Goal: Task Accomplishment & Management: Use online tool/utility

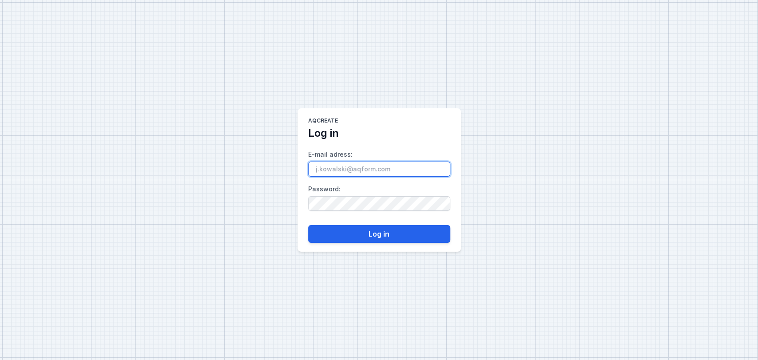
click at [325, 171] on input "E-mail adress :" at bounding box center [379, 169] width 142 height 15
type input "[EMAIL_ADDRESS][DOMAIN_NAME]"
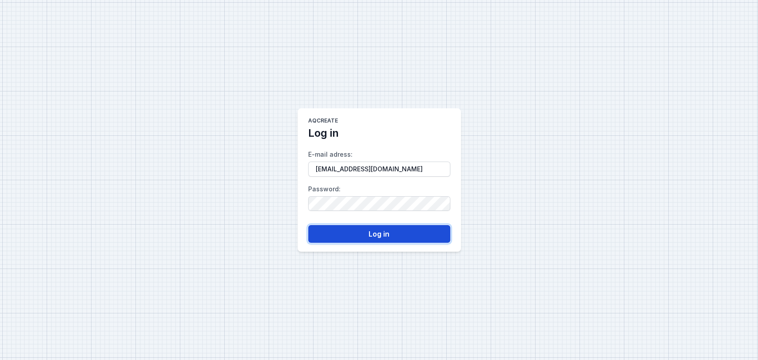
click at [386, 235] on button "Log in" at bounding box center [379, 234] width 142 height 18
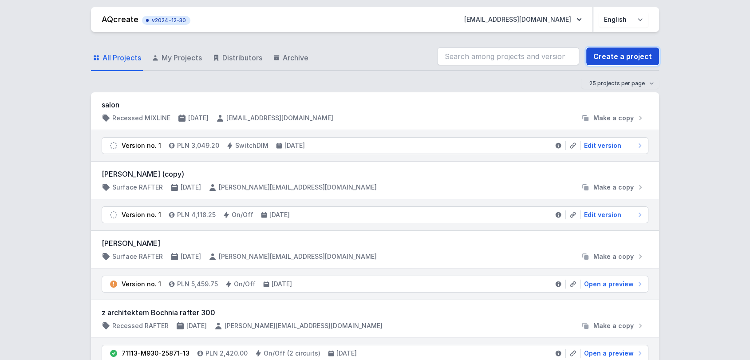
click at [615, 56] on link "Create a project" at bounding box center [623, 57] width 73 height 18
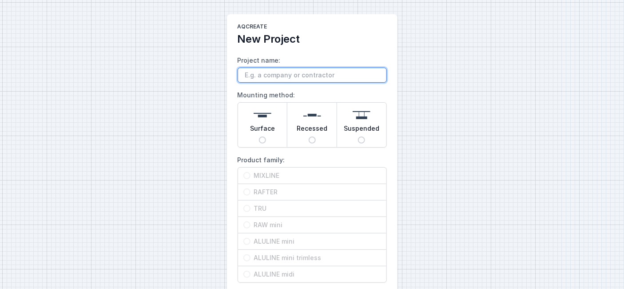
click at [249, 68] on input "Project name:" at bounding box center [312, 74] width 149 height 15
type input "z"
click at [198, 72] on div "AQcreate New Project Project name: z Mounting method: Surface Recessed Suspende…" at bounding box center [312, 222] width 624 height 445
click at [274, 130] on div "Surface" at bounding box center [262, 125] width 49 height 44
click at [266, 136] on input "Surface" at bounding box center [262, 139] width 7 height 7
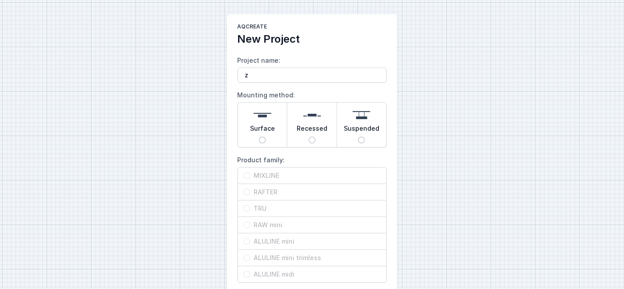
radio input "true"
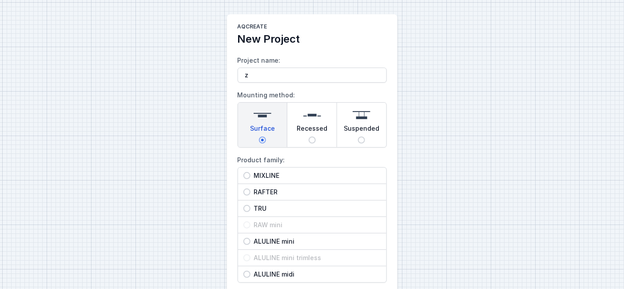
click at [266, 173] on span "MIXLINE" at bounding box center [315, 175] width 131 height 9
click at [250, 173] on input "MIXLINE" at bounding box center [246, 175] width 7 height 7
radio input "true"
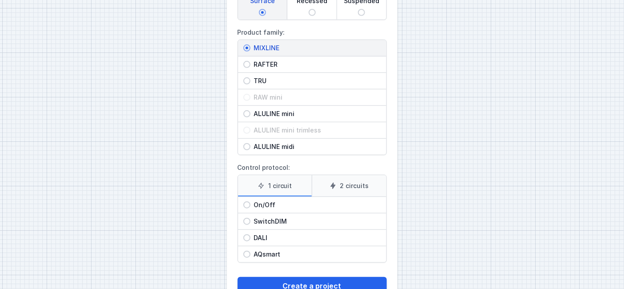
scroll to position [154, 0]
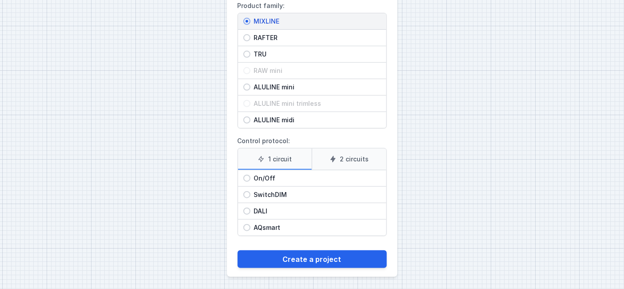
click at [283, 174] on span "On/Off" at bounding box center [315, 178] width 131 height 9
click at [250, 175] on input "On/Off" at bounding box center [246, 178] width 7 height 7
radio input "true"
click at [354, 157] on label "2 circuits" at bounding box center [349, 158] width 75 height 21
click at [0, 0] on input "2 circuits" at bounding box center [0, 0] width 0 height 0
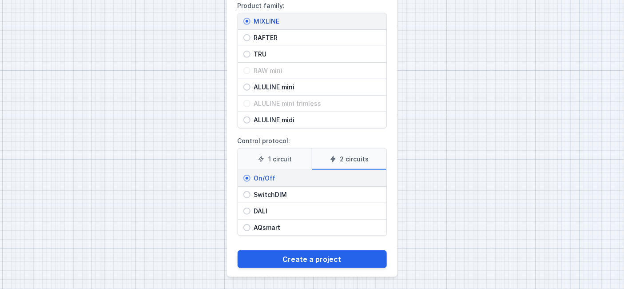
click at [279, 208] on span "DALI" at bounding box center [315, 210] width 131 height 9
click at [250, 208] on input "DALI" at bounding box center [246, 210] width 7 height 7
radio input "true"
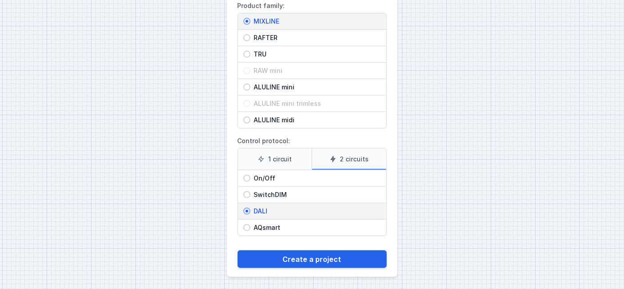
click at [266, 163] on label "1 circuit" at bounding box center [275, 158] width 74 height 21
click at [0, 0] on input "1 circuit" at bounding box center [0, 0] width 0 height 0
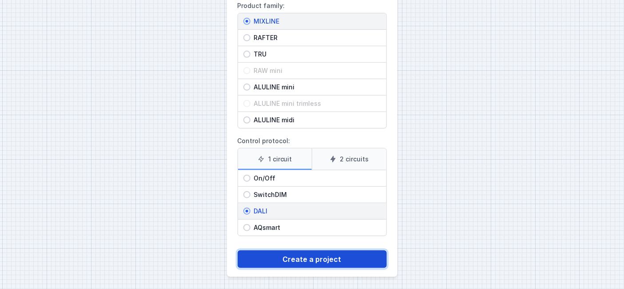
click at [302, 252] on button "Create a project" at bounding box center [312, 259] width 149 height 18
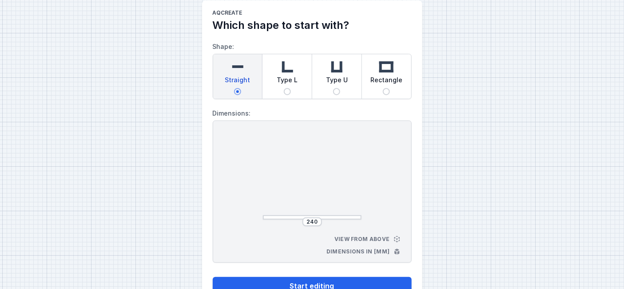
scroll to position [13, 0]
click at [301, 80] on div "Type L" at bounding box center [286, 77] width 49 height 44
click at [291, 88] on input "Type L" at bounding box center [287, 91] width 7 height 7
radio input "true"
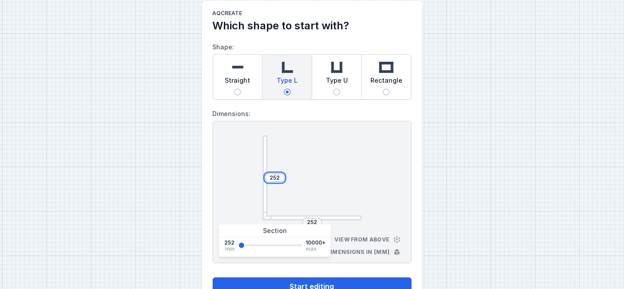
drag, startPoint x: 280, startPoint y: 177, endPoint x: 252, endPoint y: 177, distance: 28.0
click at [252, 177] on div "252 252 View from above Dimensions in [mm]" at bounding box center [312, 192] width 199 height 142
type input "4500"
click at [194, 195] on div "AQcreate Which shape to start with? Shape: Straight Type L Type U Rectangle Dim…" at bounding box center [312, 152] width 624 height 331
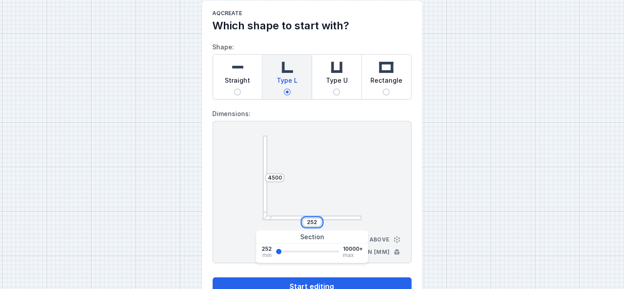
drag, startPoint x: 317, startPoint y: 221, endPoint x: 282, endPoint y: 219, distance: 35.6
click at [282, 219] on div "252" at bounding box center [312, 222] width 99 height 9
type input "3000"
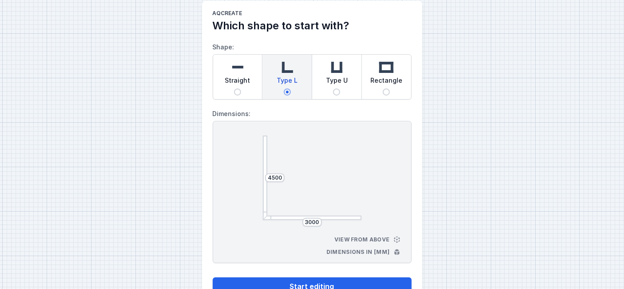
click at [190, 230] on div "AQcreate Which shape to start with? Shape: Straight Type L Type U Rectangle Dim…" at bounding box center [312, 152] width 624 height 331
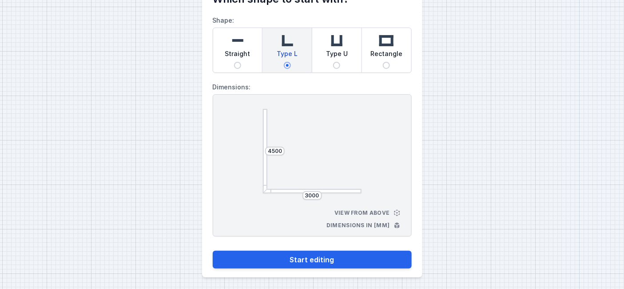
scroll to position [42, 0]
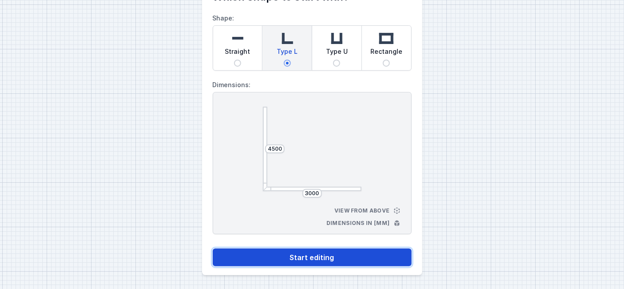
click at [290, 257] on button "Start editing" at bounding box center [312, 257] width 199 height 18
select select "4"
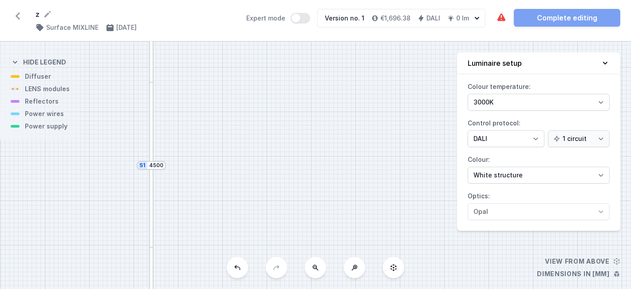
click at [315, 270] on icon at bounding box center [315, 267] width 7 height 7
drag, startPoint x: 298, startPoint y: 198, endPoint x: 268, endPoint y: 43, distance: 158.3
click at [268, 43] on div "S2 3000 S1 4500" at bounding box center [315, 165] width 631 height 247
click at [319, 226] on div "S2 3000 S1 4500" at bounding box center [315, 165] width 631 height 247
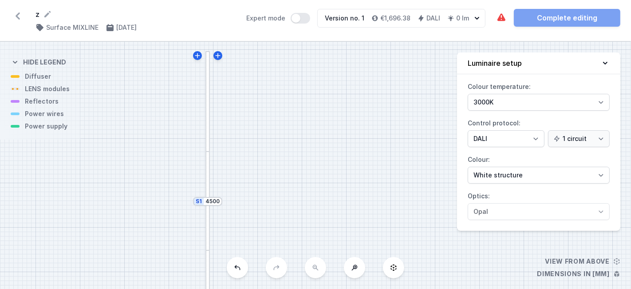
drag, startPoint x: 330, startPoint y: 182, endPoint x: 351, endPoint y: 276, distance: 96.4
click at [351, 276] on div "S2 3000 S1 4500 View from above Dimensions in [mm] Hide legend Diffuser LENS mo…" at bounding box center [315, 165] width 631 height 247
click at [476, 107] on select "3000K 4000K 2700K" at bounding box center [539, 102] width 142 height 17
select select "2700"
click at [468, 94] on select "3000K 4000K 2700K" at bounding box center [539, 102] width 142 height 17
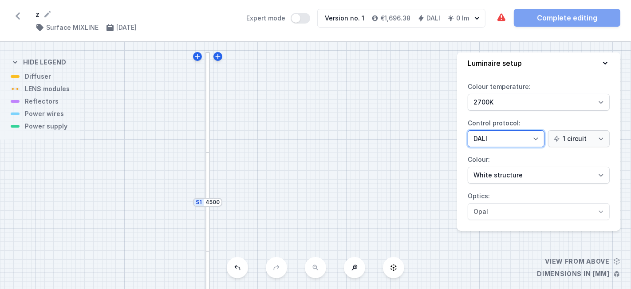
click at [496, 139] on select "On/Off SwitchDIM DALI AQsmart" at bounding box center [506, 138] width 77 height 17
click at [435, 149] on div "S2 3000 S1 4500" at bounding box center [315, 165] width 631 height 247
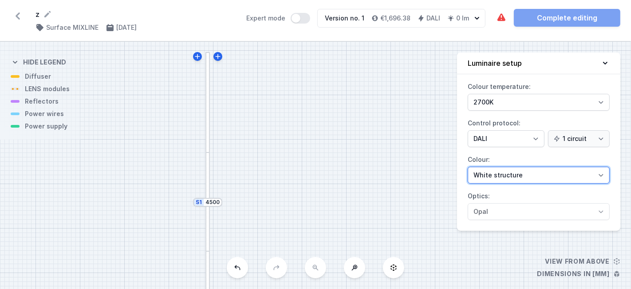
click at [478, 173] on select "White structure Black structure Gold structure Copper Gray Another colour (from…" at bounding box center [539, 175] width 142 height 17
select select "3"
click at [468, 167] on select "White structure Black structure Gold structure Copper Gray Another colour (from…" at bounding box center [539, 175] width 142 height 17
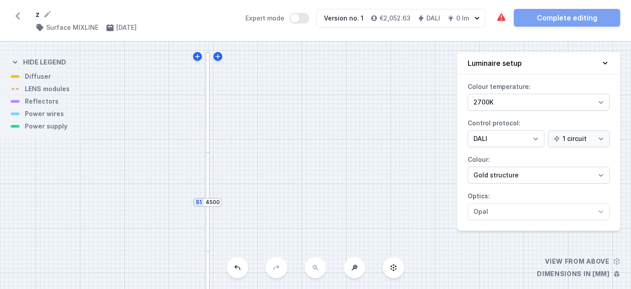
click at [420, 160] on div "S2 3000 S1 4500" at bounding box center [315, 165] width 631 height 247
drag, startPoint x: 258, startPoint y: 190, endPoint x: 253, endPoint y: 93, distance: 97.8
click at [253, 93] on div "S2 3000 S1 4500" at bounding box center [315, 165] width 631 height 247
drag, startPoint x: 254, startPoint y: 150, endPoint x: 253, endPoint y: 92, distance: 57.7
click at [253, 92] on div "S2 3000 S1 4500" at bounding box center [315, 165] width 631 height 247
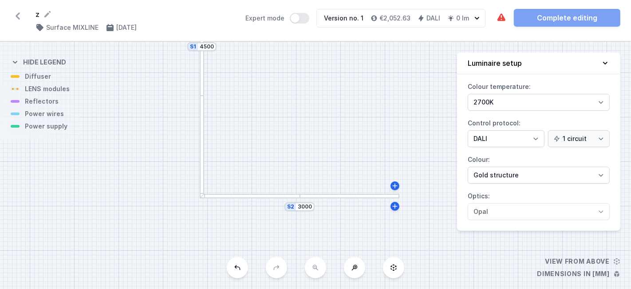
click at [202, 151] on div at bounding box center [202, 145] width 4 height 101
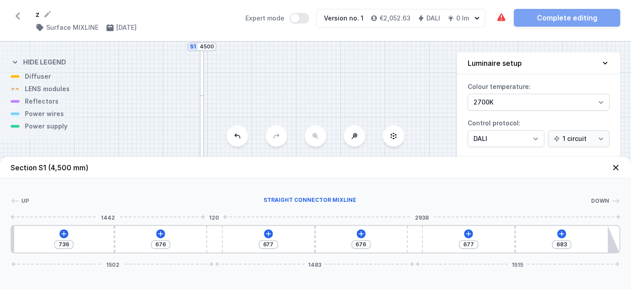
type input "715"
type input "637"
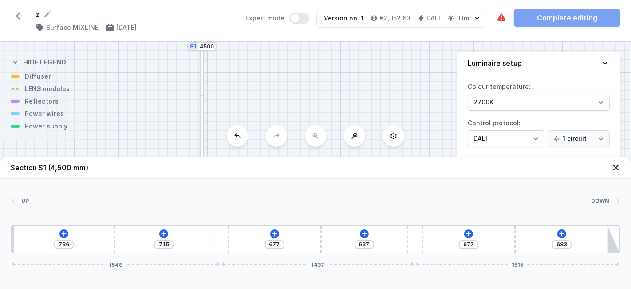
type input "722"
type input "630"
type input "728"
type input "624"
type input "735"
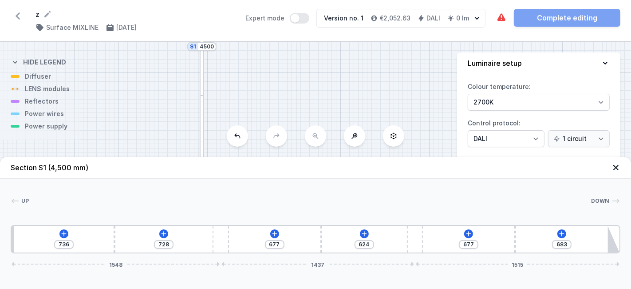
type input "617"
type input "741"
type input "611"
type input "761"
type input "591"
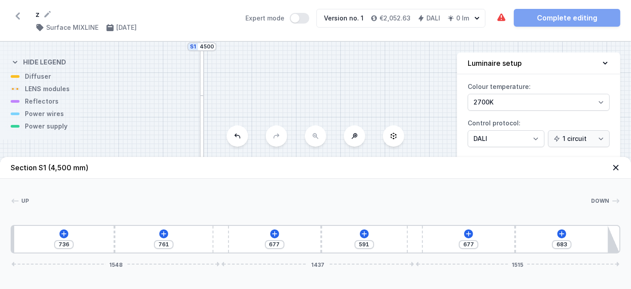
type input "780"
type input "572"
type input "806"
type input "546"
type input "822"
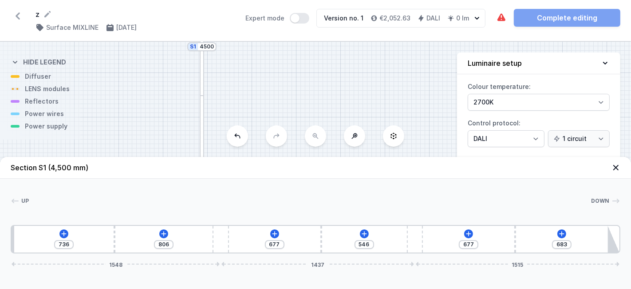
type input "530"
type input "835"
type input "517"
type input "861"
type input "1178"
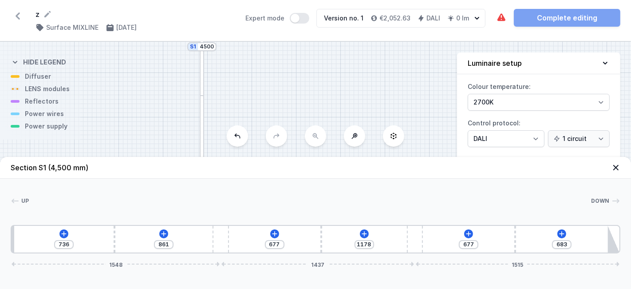
type input "874"
type input "1165"
type input "893"
type input "1146"
type input "919"
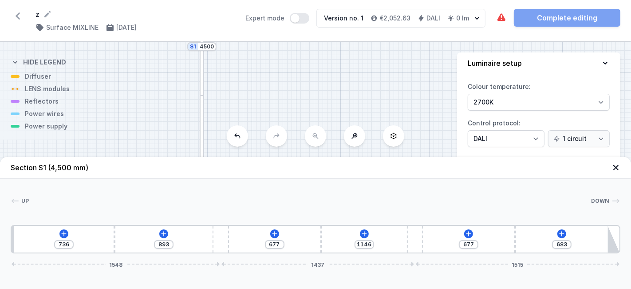
type input "1120"
type input "935"
type input "1104"
type input "942"
type input "1097"
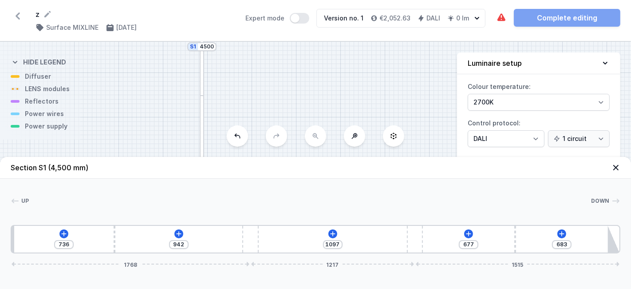
type input "952"
type input "1087"
type input "958"
type input "1081"
type input "961"
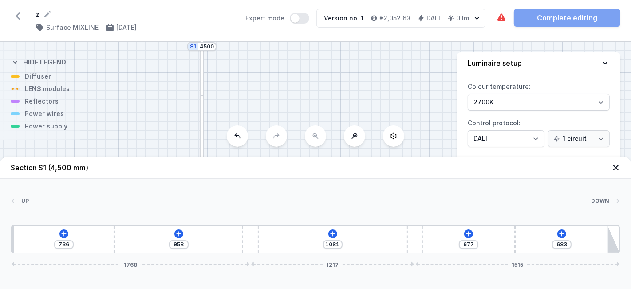
type input "1078"
type input "974"
type input "1065"
type input "981"
type input "1058"
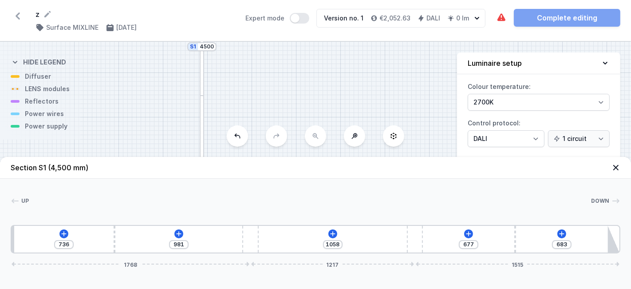
type input "987"
type input "1052"
type input "994"
type input "1045"
type input "1003"
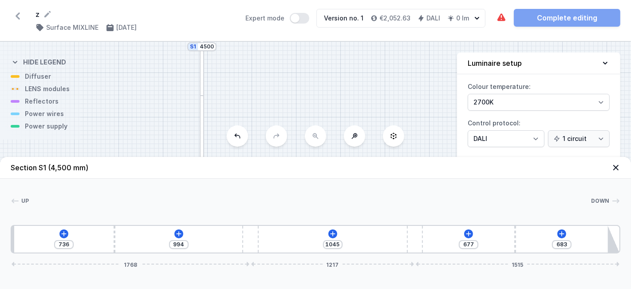
type input "1036"
type input "1010"
type input "1029"
type input "1026"
type input "1013"
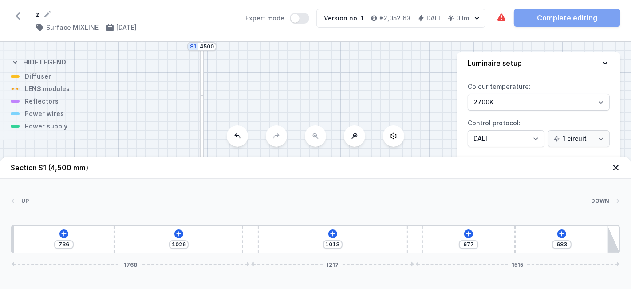
type input "1052"
type input "987"
type input "1075"
type input "964"
type input "1100"
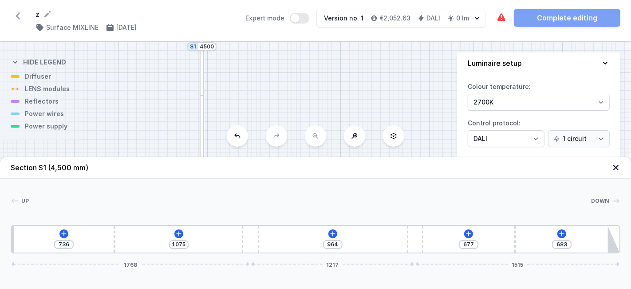
type input "939"
type input "1142"
type input "897"
type input "1159"
type input "880"
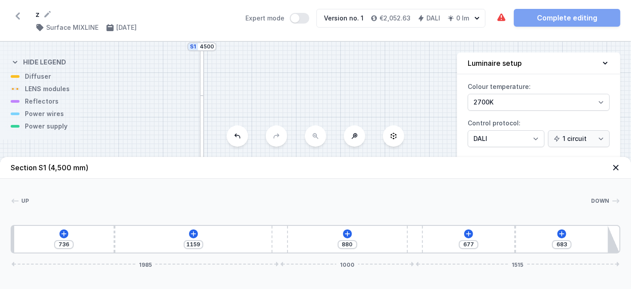
type input "1178"
type input "861"
type input "1191"
type input "848"
type input "1194"
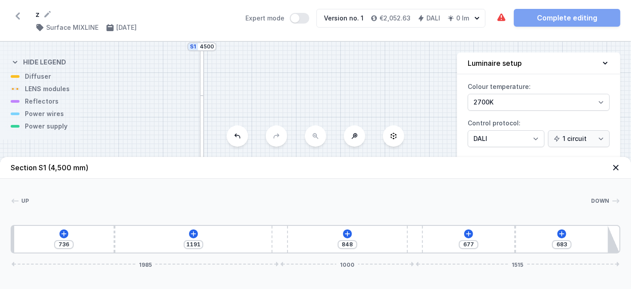
type input "845"
type input "1198"
type input "841"
type input "1201"
type input "838"
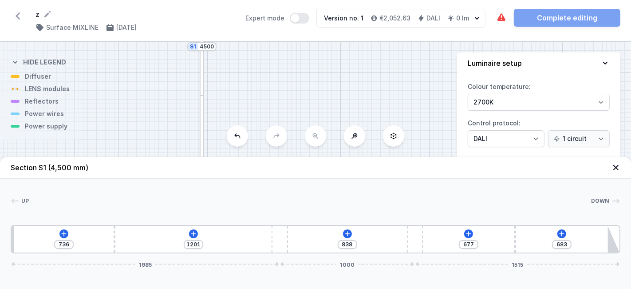
type input "1198"
type input "841"
type input "1194"
type input "845"
type input "1175"
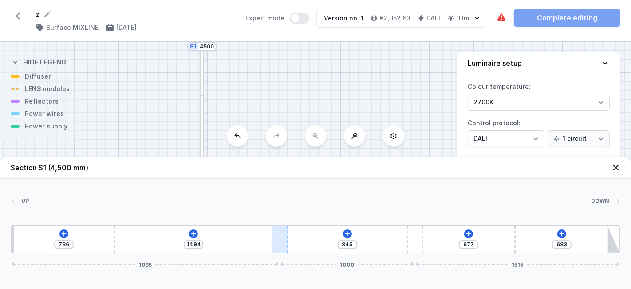
type input "864"
type input "1159"
type input "880"
type input "1146"
type input "893"
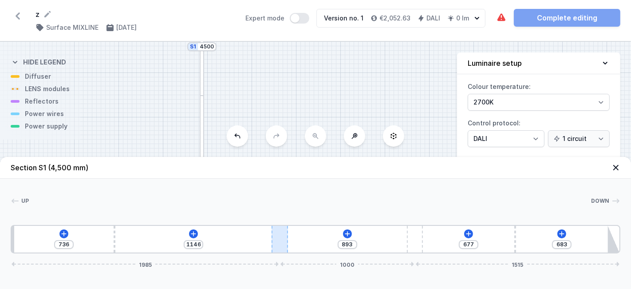
type input "1133"
type input "906"
type input "1123"
type input "916"
type input "1117"
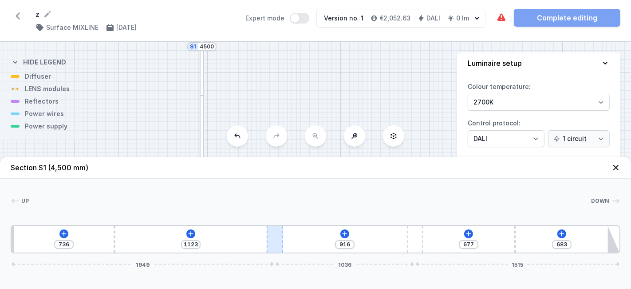
type input "922"
type input "1097"
type input "942"
type input "1081"
type input "958"
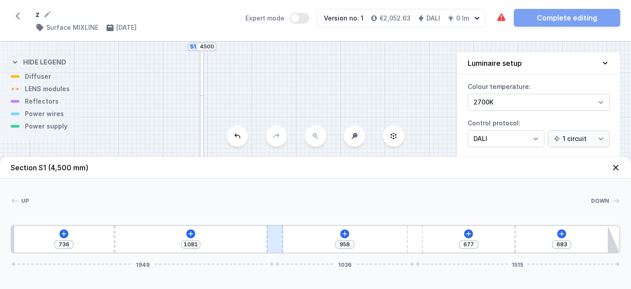
type input "1065"
type input "974"
type input "1019"
type input "1020"
type input "987"
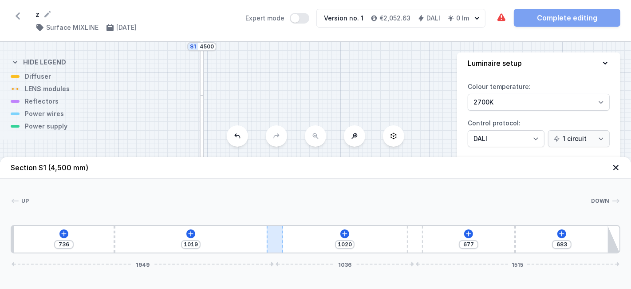
type input "1052"
type input "922"
type input "1117"
type input "877"
type input "1162"
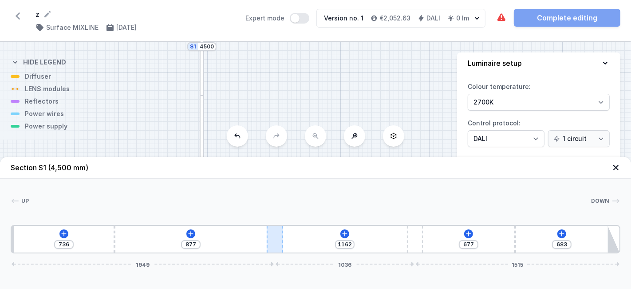
type input "825"
type input "602"
type input "780"
type input "647"
type input "706"
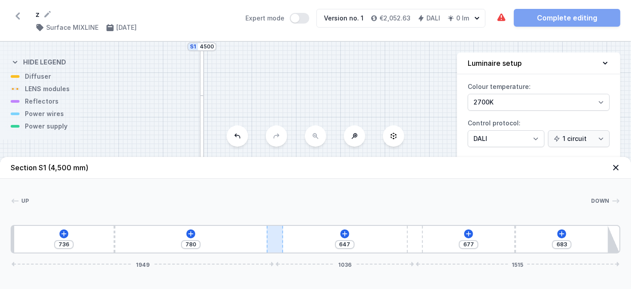
type input "721"
type input "660"
type input "767"
type input "595"
type input "832"
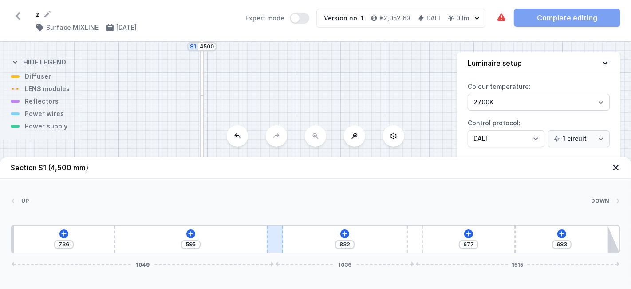
type input "560"
type input "867"
type input "515"
type input "912"
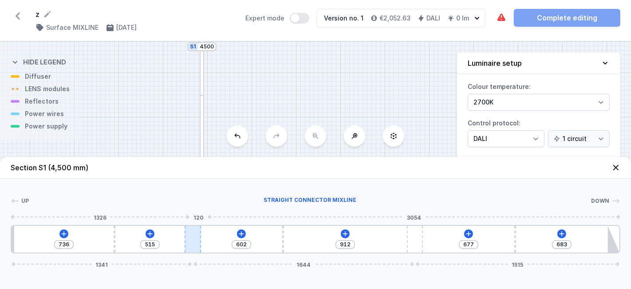
type input "479"
type input "948"
type input "1202"
type input "971"
type input "1183"
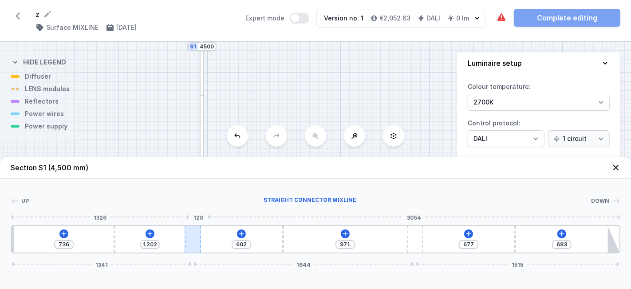
type input "990"
type input "1163"
type input "1010"
type input "1147"
type input "1026"
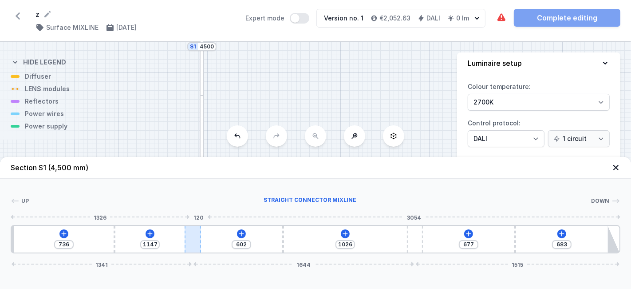
type input "1131"
type input "1042"
type input "1118"
type input "1055"
type input "1108"
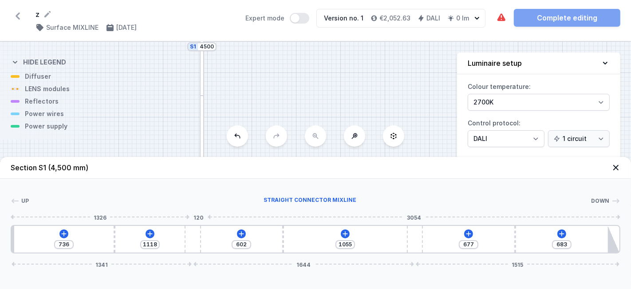
type input "1065"
type input "1105"
type input "1068"
type input "1102"
type input "1071"
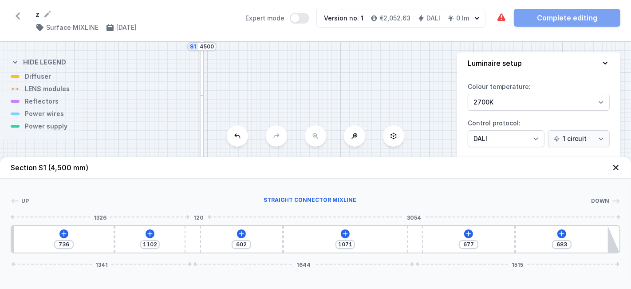
type input "1105"
type input "1068"
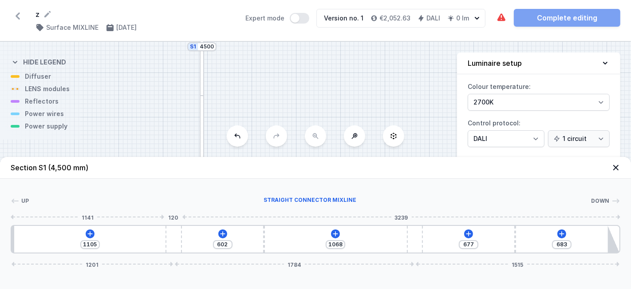
type input "1173"
type input "1000"
type input "1196"
type input "977"
type input "576"
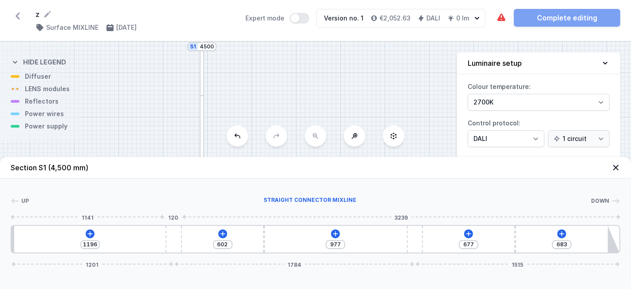
type input "951"
type input "624"
type input "903"
type input "666"
type input "861"
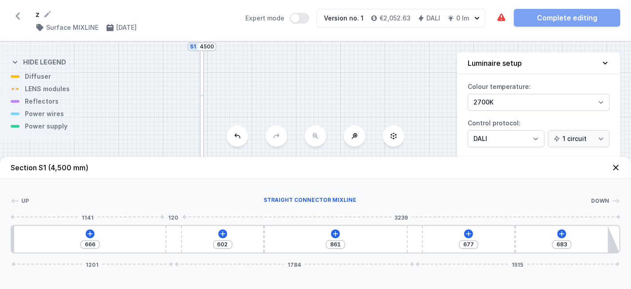
type input "721"
type input "806"
type input "799"
type input "728"
type input "844"
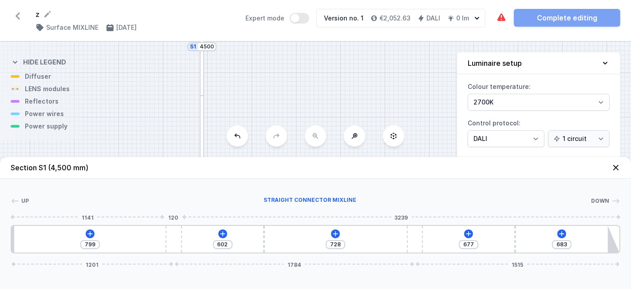
type input "683"
type input "883"
type input "644"
type input "935"
type input "592"
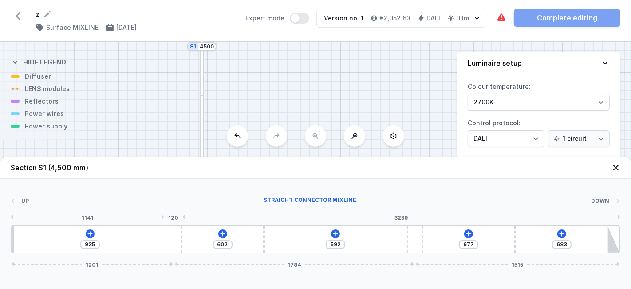
type input "948"
type input "579"
type input "974"
type input "1165"
type input "987"
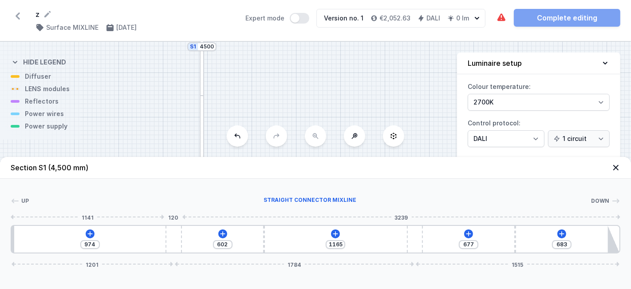
type input "1152"
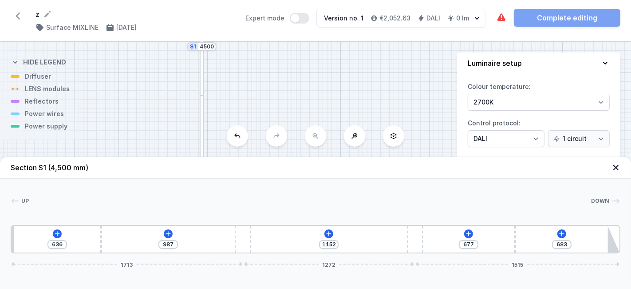
type input "997"
type input "1142"
type input "1009"
type input "1130"
type input "1026"
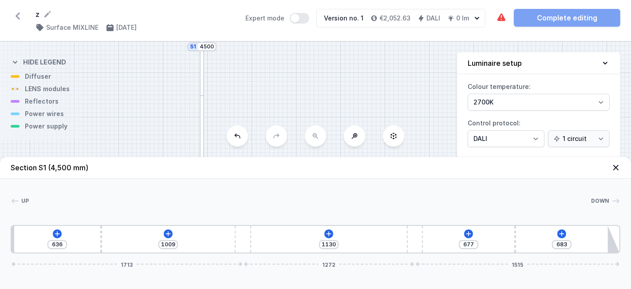
type input "1113"
type input "1045"
type input "1094"
type input "1087"
type input "1052"
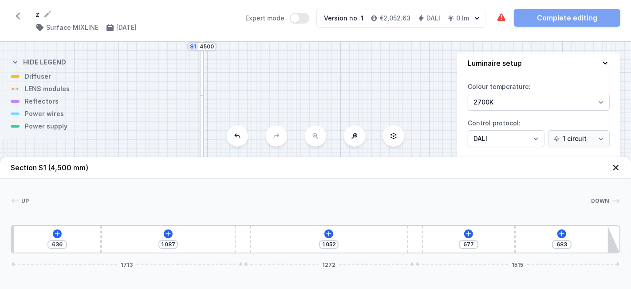
type input "1116"
type input "1023"
type input "1149"
type input "990"
type input "1191"
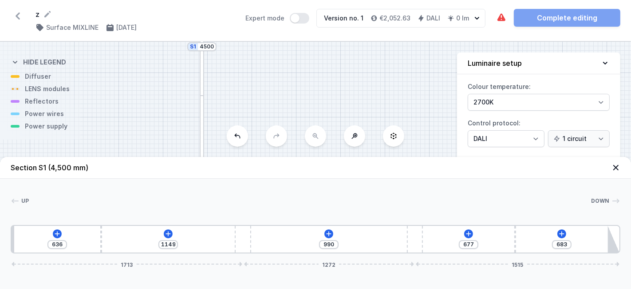
type input "948"
type input "1217"
type input "922"
type input "1242"
type input "897"
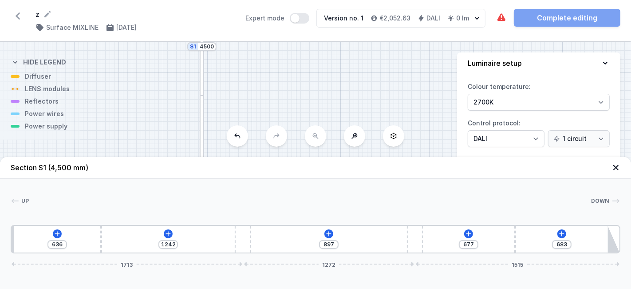
type input "1278"
type input "861"
type input "1301"
type input "838"
drag, startPoint x: 212, startPoint y: 237, endPoint x: 329, endPoint y: 249, distance: 118.2
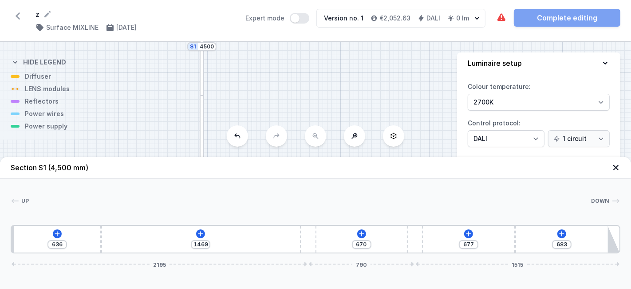
click at [329, 249] on div "636 1469 670 677 683 2195 790 1515" at bounding box center [316, 239] width 610 height 28
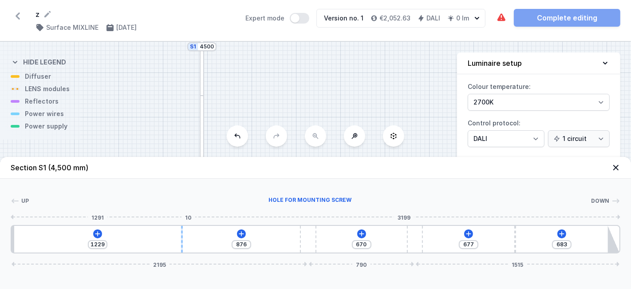
drag, startPoint x: 101, startPoint y: 231, endPoint x: 181, endPoint y: 236, distance: 80.5
click at [181, 236] on div at bounding box center [182, 239] width 2 height 27
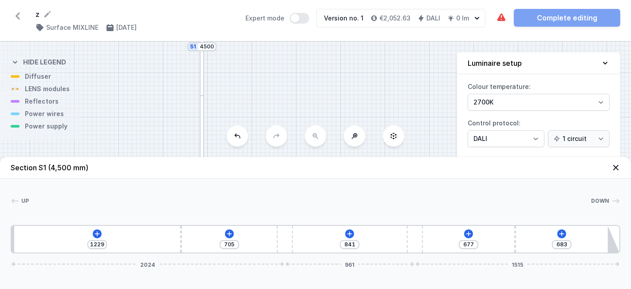
drag, startPoint x: 305, startPoint y: 248, endPoint x: 294, endPoint y: 249, distance: 11.1
click at [294, 249] on div "1229 705 841 677 683 2024 961 1515" at bounding box center [316, 239] width 610 height 28
click at [96, 234] on icon at bounding box center [97, 233] width 5 height 5
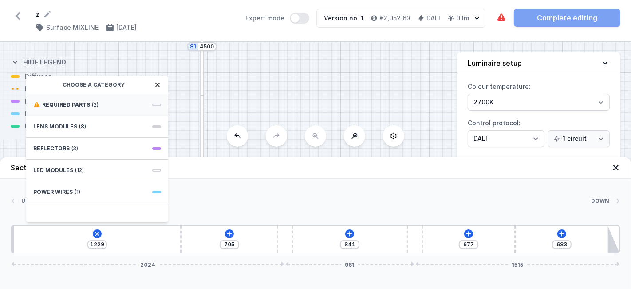
click at [99, 108] on div "Required parts (2)" at bounding box center [97, 105] width 142 height 22
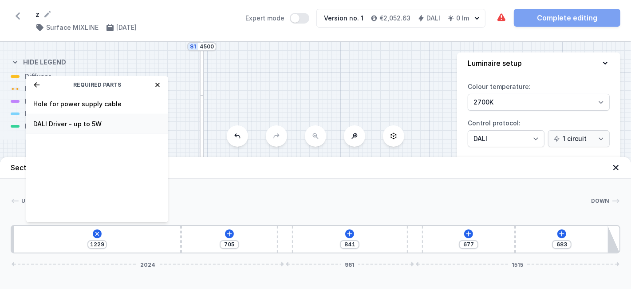
click at [78, 121] on span "DALI Driver - up to 5W" at bounding box center [97, 123] width 128 height 9
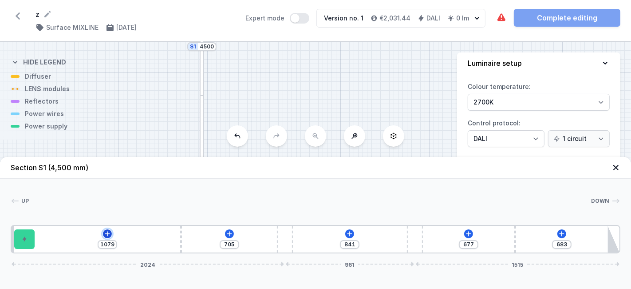
click at [109, 230] on icon at bounding box center [107, 233] width 7 height 7
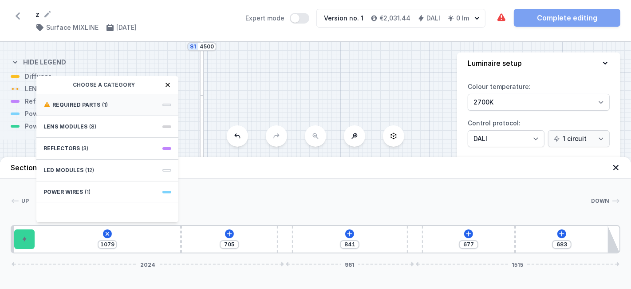
click at [102, 106] on span "(1)" at bounding box center [105, 104] width 6 height 7
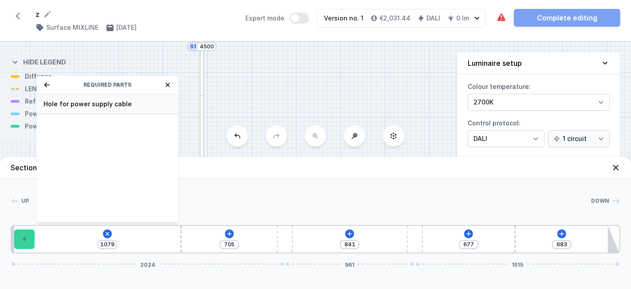
click at [103, 106] on span "Hole for power supply cable" at bounding box center [108, 103] width 128 height 9
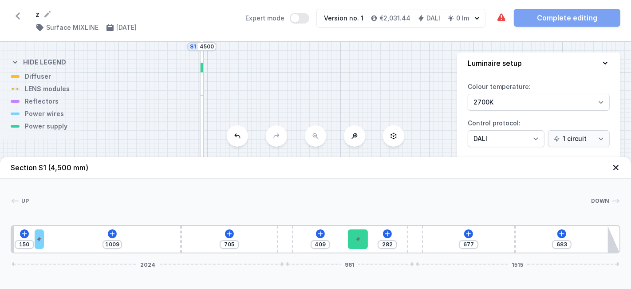
drag, startPoint x: 19, startPoint y: 233, endPoint x: 358, endPoint y: 208, distance: 340.2
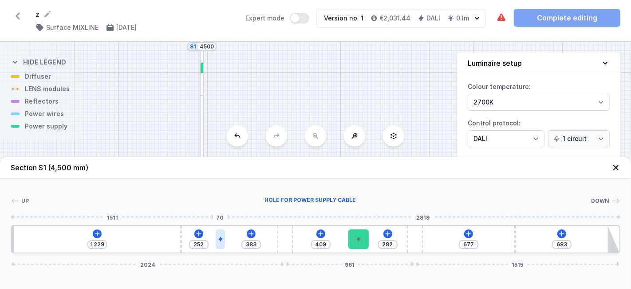
drag, startPoint x: 37, startPoint y: 234, endPoint x: 219, endPoint y: 238, distance: 182.1
click at [322, 234] on icon at bounding box center [320, 233] width 7 height 7
click at [99, 231] on icon at bounding box center [97, 233] width 7 height 7
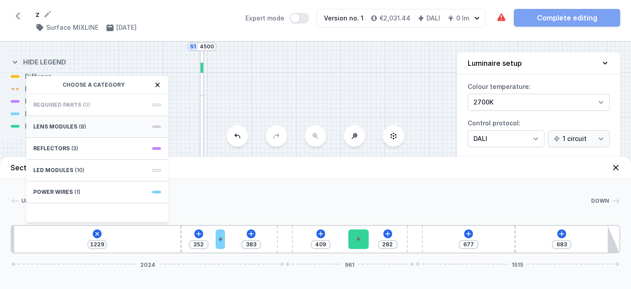
click at [67, 125] on span "LENS modules" at bounding box center [55, 126] width 44 height 7
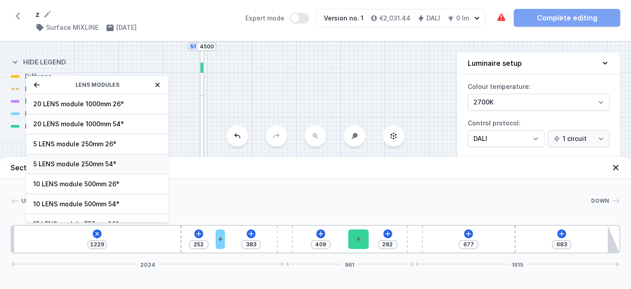
click at [96, 165] on span "5 LENS module 250mm 54°" at bounding box center [97, 163] width 128 height 9
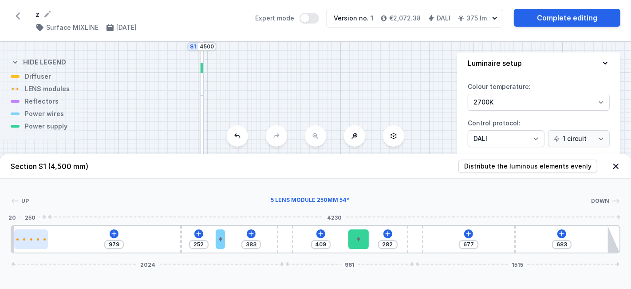
click at [30, 238] on div at bounding box center [31, 239] width 2 height 2
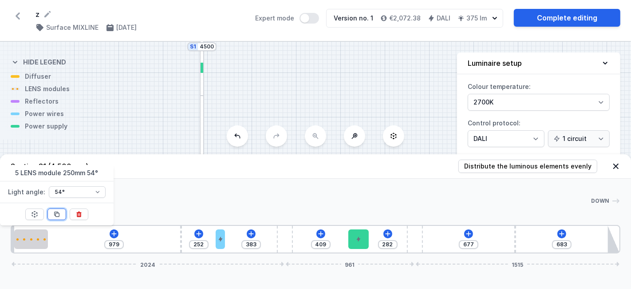
click at [59, 212] on icon at bounding box center [56, 213] width 7 height 7
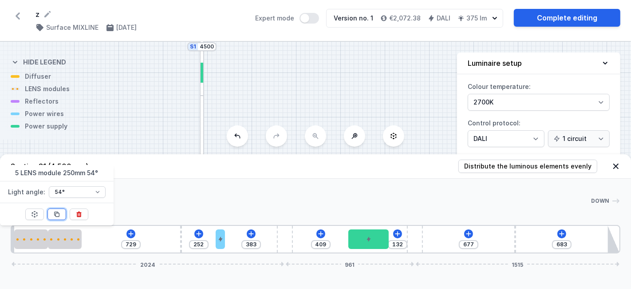
click at [59, 212] on icon at bounding box center [56, 213] width 7 height 7
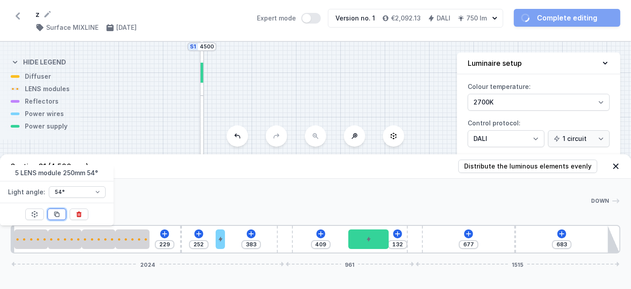
click at [59, 212] on icon at bounding box center [56, 213] width 7 height 7
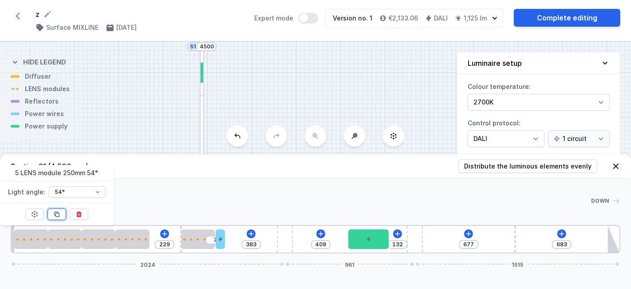
click at [59, 212] on icon at bounding box center [56, 213] width 7 height 7
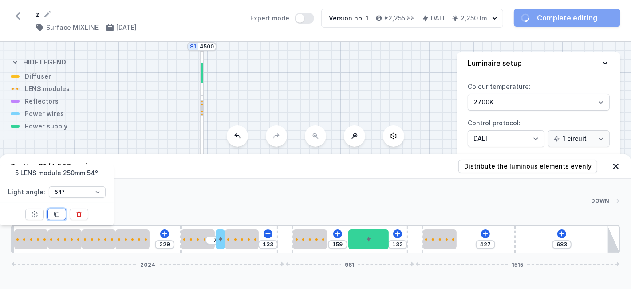
click at [59, 212] on icon at bounding box center [56, 213] width 7 height 7
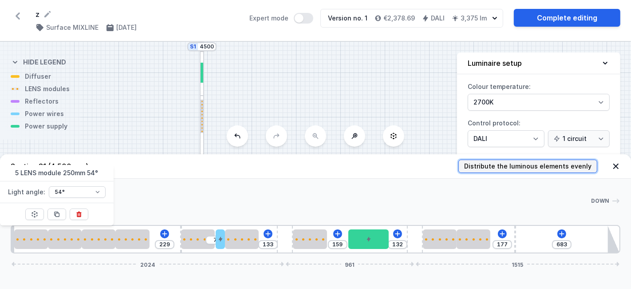
click at [519, 167] on span "Distribute the luminous elements evenly" at bounding box center [527, 166] width 127 height 9
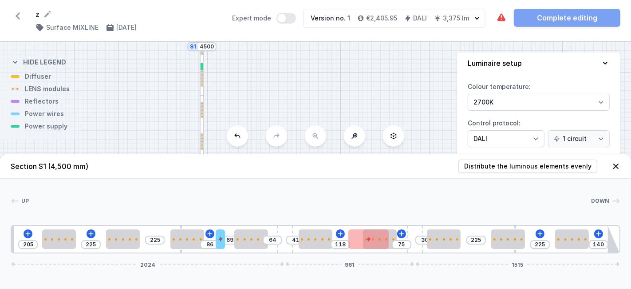
click at [183, 226] on div "205 225 225 86 69 64 41 118 75 30 225 225 140 2024 961 1515" at bounding box center [316, 239] width 610 height 28
drag, startPoint x: 182, startPoint y: 226, endPoint x: 159, endPoint y: 220, distance: 23.9
click at [159, 220] on div "Up Down 1 2 2 3 2 4 2 5 2 6 2 5 2 3 2 2 7 205 225 133 82 86 69 64 41 118 75 30 …" at bounding box center [315, 215] width 631 height 75
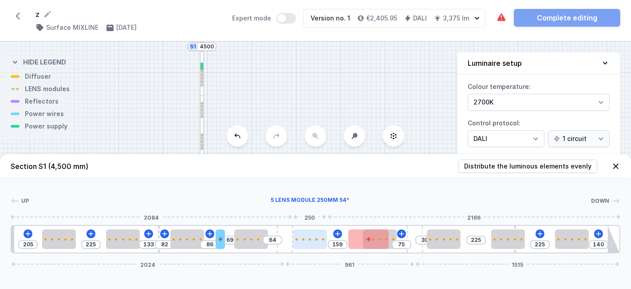
drag, startPoint x: 323, startPoint y: 235, endPoint x: 316, endPoint y: 234, distance: 7.2
click at [316, 234] on div at bounding box center [310, 239] width 34 height 20
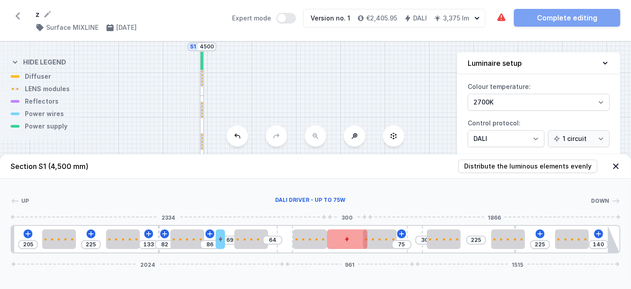
drag, startPoint x: 350, startPoint y: 239, endPoint x: 334, endPoint y: 238, distance: 16.0
click at [334, 238] on div at bounding box center [347, 239] width 40 height 20
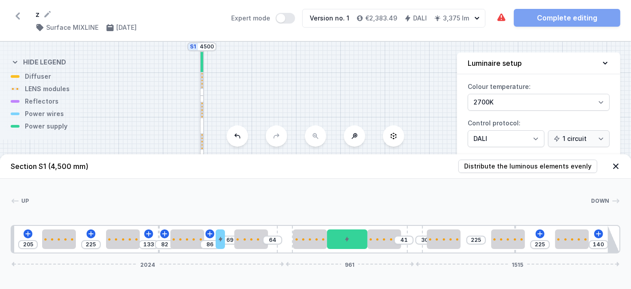
drag, startPoint x: 389, startPoint y: 240, endPoint x: 397, endPoint y: 241, distance: 7.6
click at [397, 241] on div "205 225 133 82 86 69 64 41 30 225 225 140 2024 961 1515" at bounding box center [316, 239] width 610 height 28
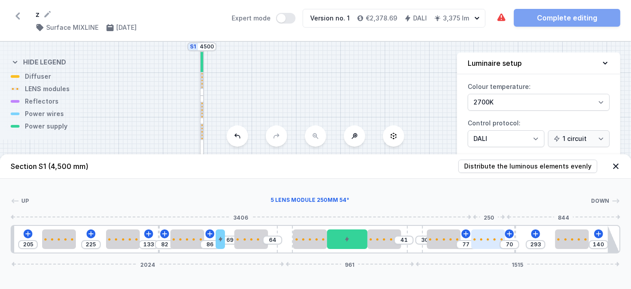
drag, startPoint x: 501, startPoint y: 236, endPoint x: 488, endPoint y: 237, distance: 13.3
click at [488, 237] on div at bounding box center [489, 239] width 34 height 20
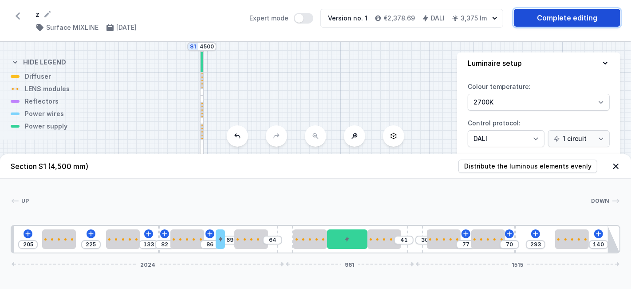
click at [553, 11] on link "Complete editing" at bounding box center [567, 18] width 107 height 18
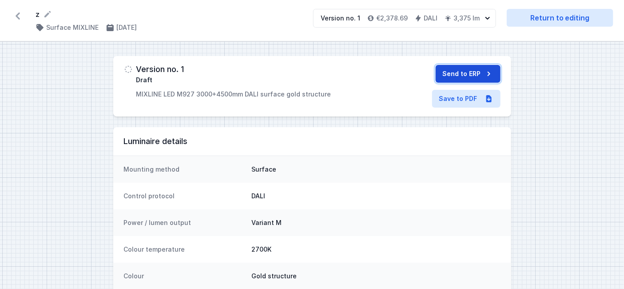
click at [472, 72] on button "Send to ERP" at bounding box center [468, 74] width 65 height 18
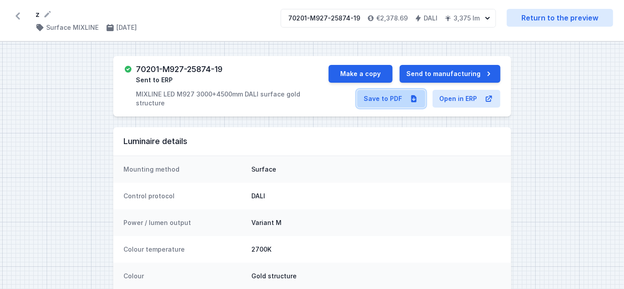
click at [381, 100] on link "Save to PDF" at bounding box center [391, 99] width 68 height 18
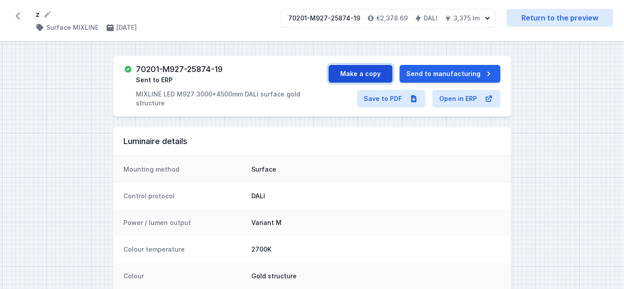
click at [356, 70] on button "Make a copy" at bounding box center [361, 74] width 64 height 18
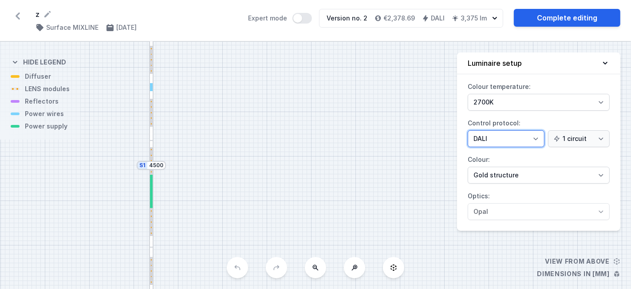
click at [511, 131] on select "On/Off SwitchDIM DALI AQsmart" at bounding box center [506, 138] width 77 height 17
click at [468, 130] on select "On/Off SwitchDIM DALI AQsmart" at bounding box center [506, 138] width 77 height 17
